Goal: Task Accomplishment & Management: Use online tool/utility

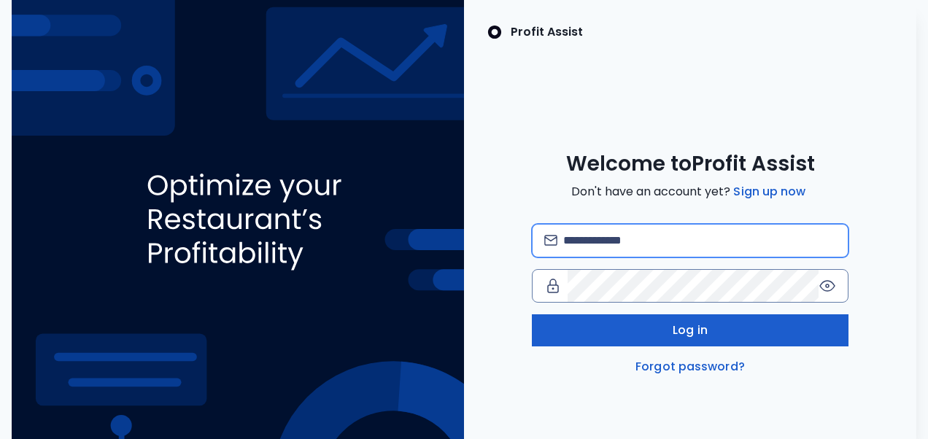
type input "**********"
click at [619, 327] on button "Log in" at bounding box center [690, 330] width 317 height 32
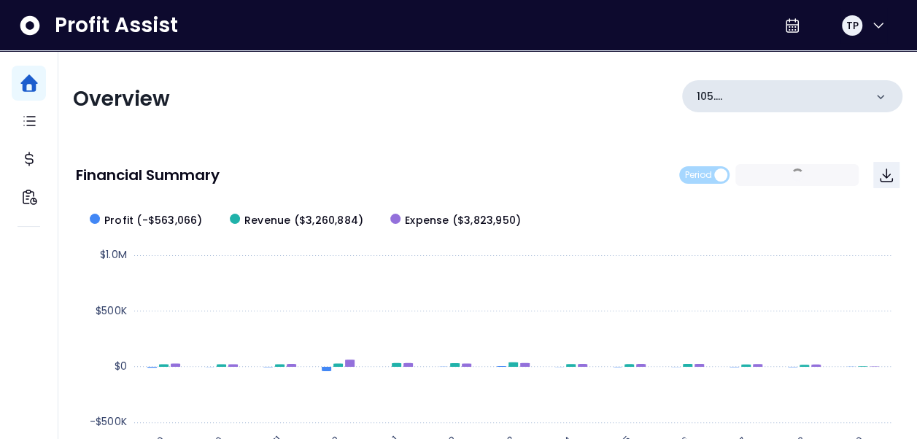
click at [881, 96] on icon at bounding box center [880, 97] width 15 height 15
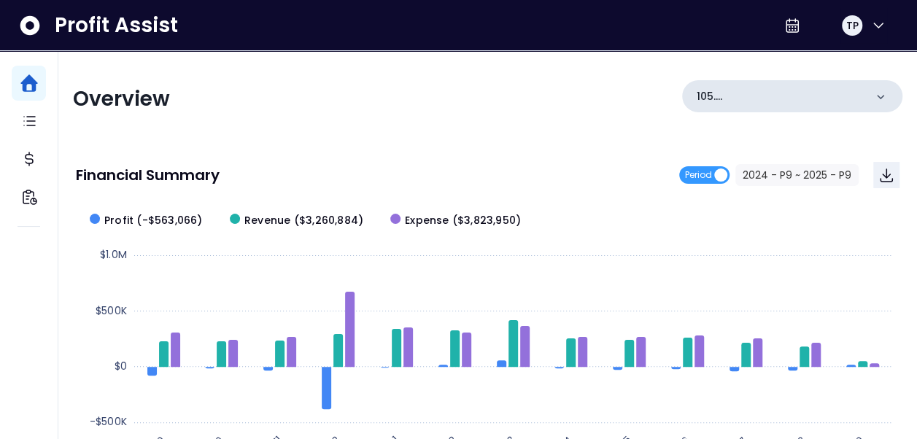
click at [877, 95] on icon at bounding box center [880, 97] width 15 height 15
click at [877, 95] on icon at bounding box center [880, 97] width 7 height 4
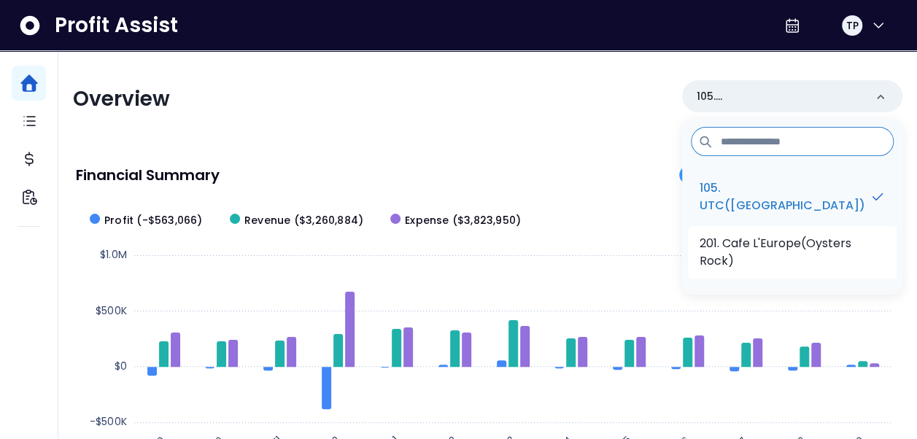
click at [830, 252] on p "201. Cafe L'Europe(Oysters Rock)" at bounding box center [792, 252] width 185 height 35
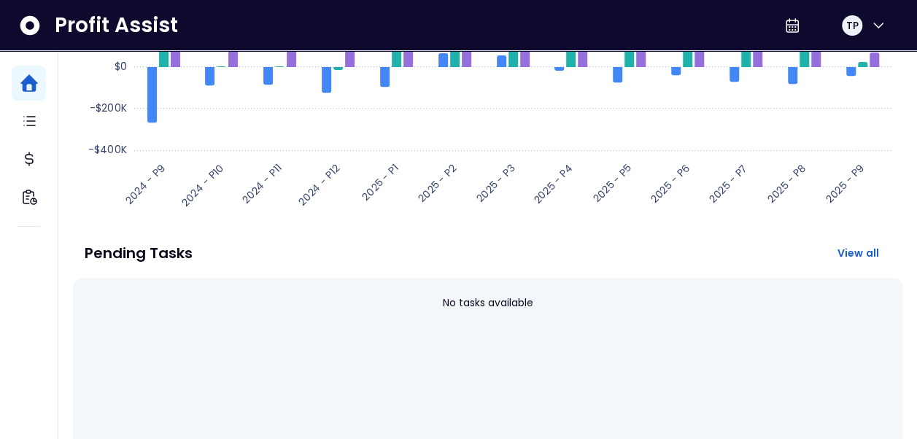
scroll to position [316, 0]
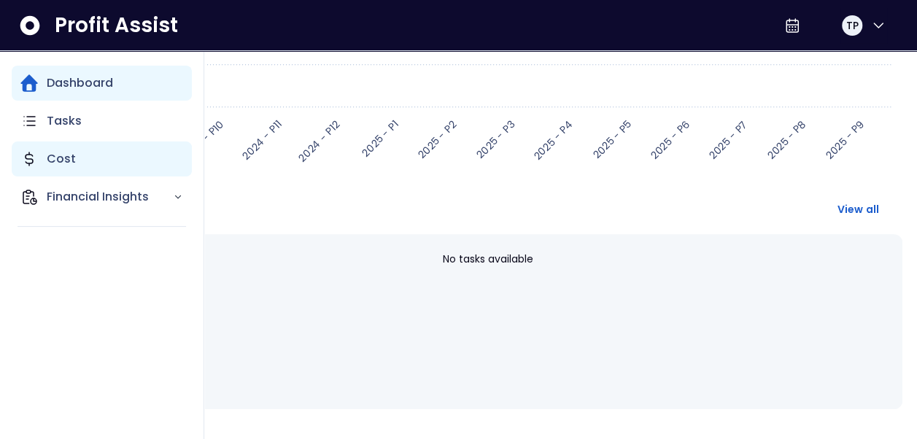
click at [65, 160] on p "Cost" at bounding box center [61, 159] width 29 height 18
